Goal: Find specific page/section: Find specific page/section

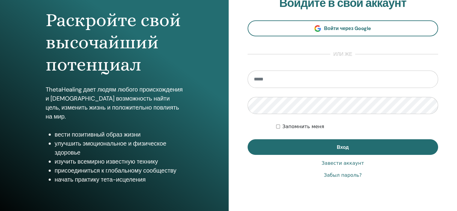
scroll to position [60, 0]
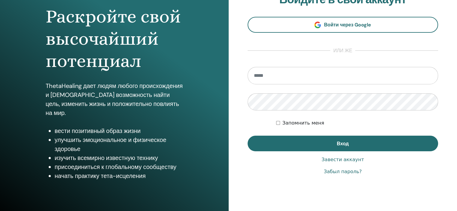
click at [279, 73] on input "email" at bounding box center [343, 75] width 191 height 17
type input "**********"
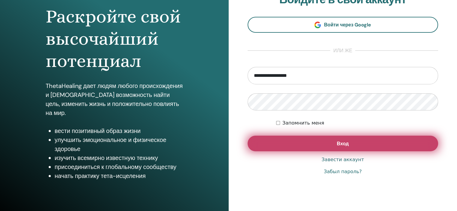
click at [343, 145] on span "Вход" at bounding box center [343, 144] width 12 height 6
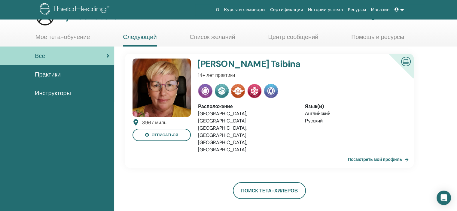
scroll to position [20, 0]
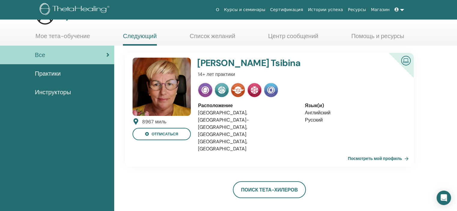
click at [221, 9] on link "О" at bounding box center [217, 9] width 8 height 11
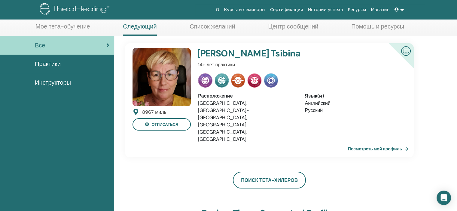
scroll to position [36, 0]
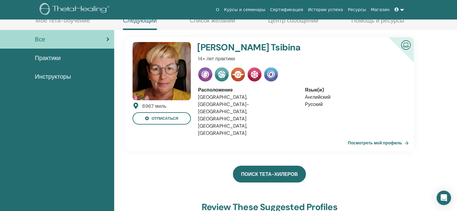
click at [262, 166] on link "Поиск тета-хилеров" at bounding box center [269, 174] width 73 height 17
